Goal: Task Accomplishment & Management: Manage account settings

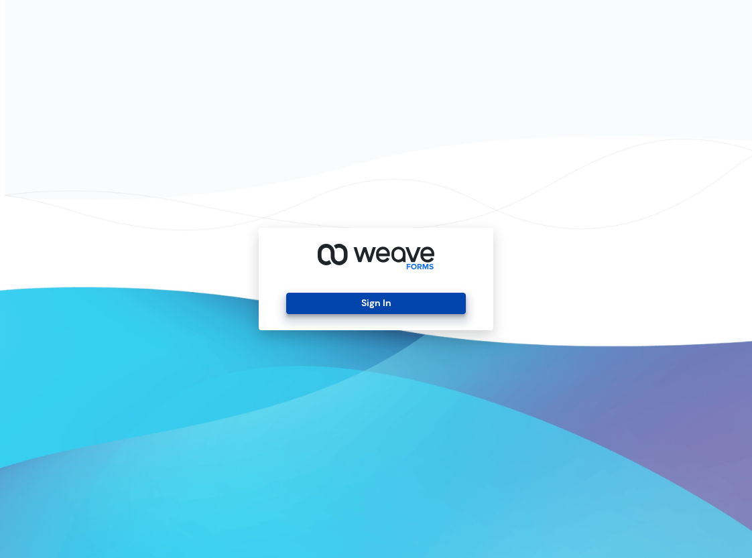
click at [369, 303] on button "Sign In" at bounding box center [375, 303] width 179 height 21
